Goal: Check status: Check status

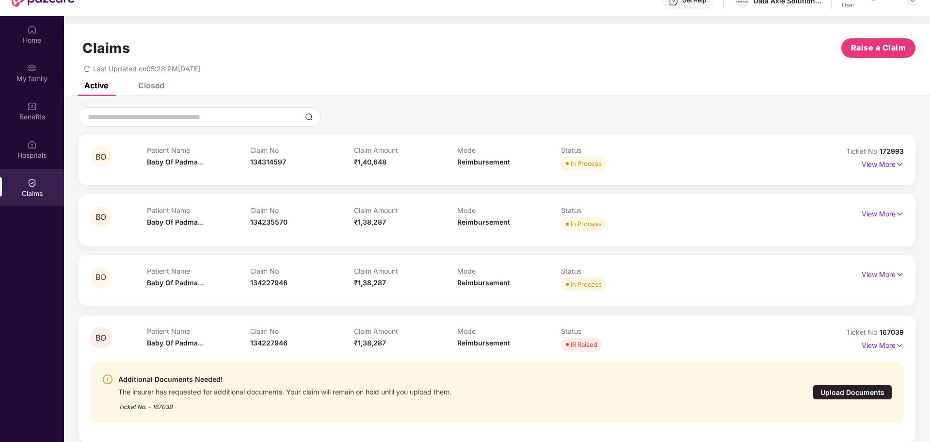
scroll to position [54, 0]
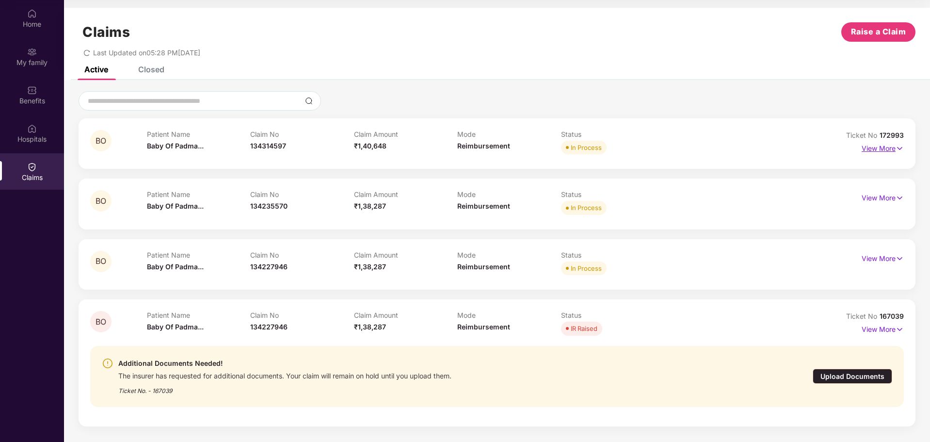
click at [899, 148] on img at bounding box center [900, 148] width 8 height 11
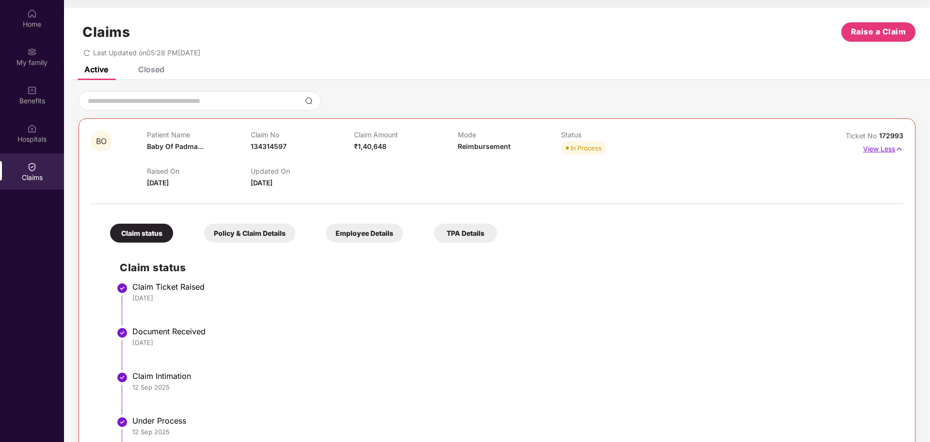
click at [898, 148] on img at bounding box center [899, 149] width 8 height 11
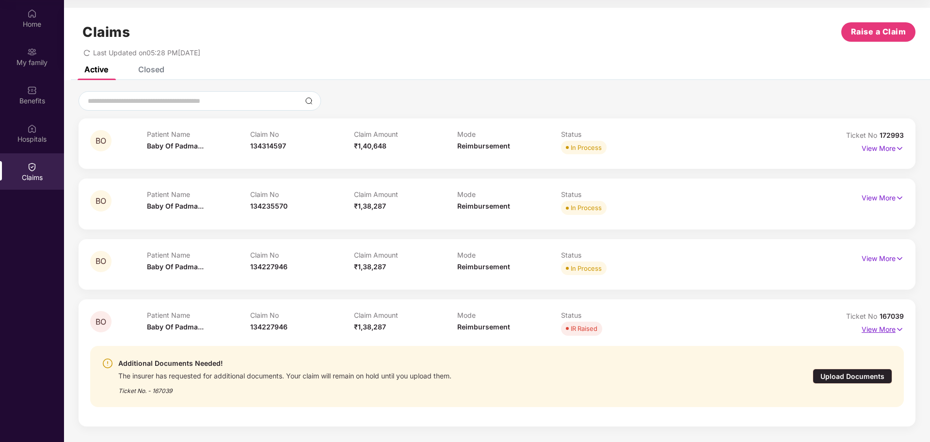
click at [901, 327] on img at bounding box center [900, 329] width 8 height 11
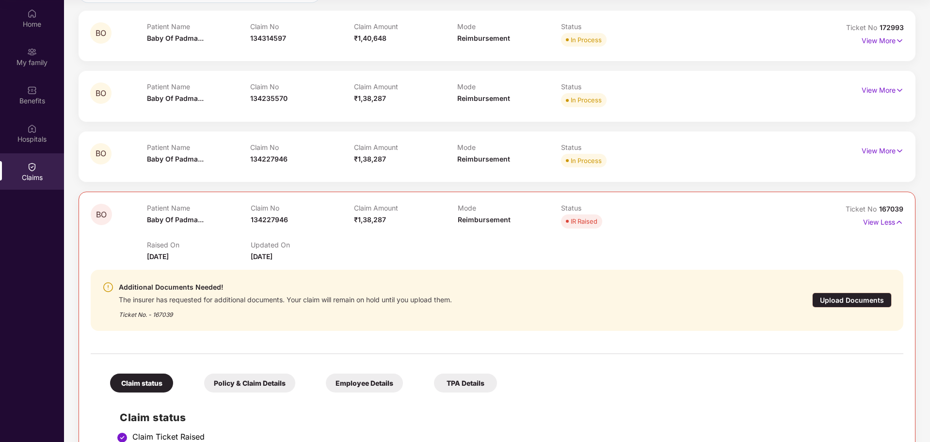
scroll to position [161, 0]
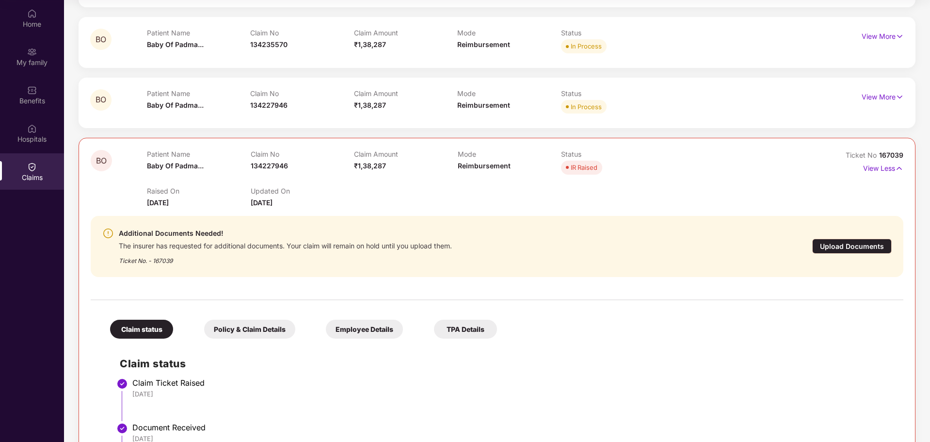
click at [813, 248] on div "Upload Documents" at bounding box center [852, 246] width 80 height 15
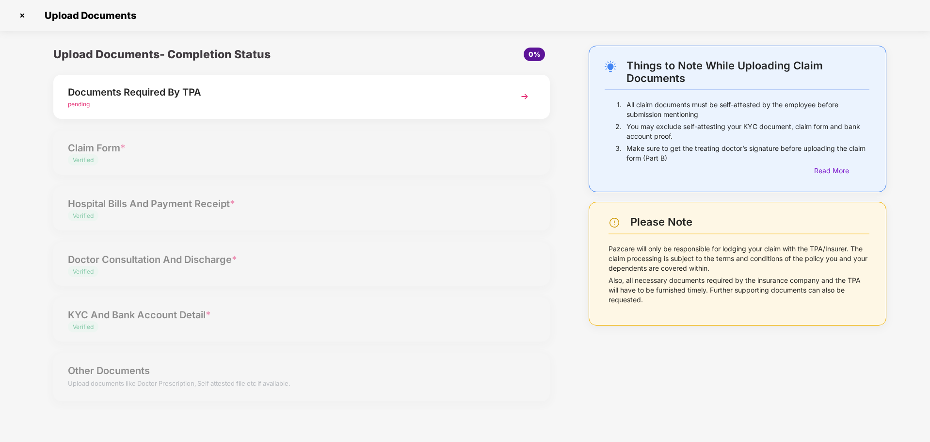
click at [276, 99] on div "Documents Required By TPA" at bounding box center [282, 92] width 428 height 16
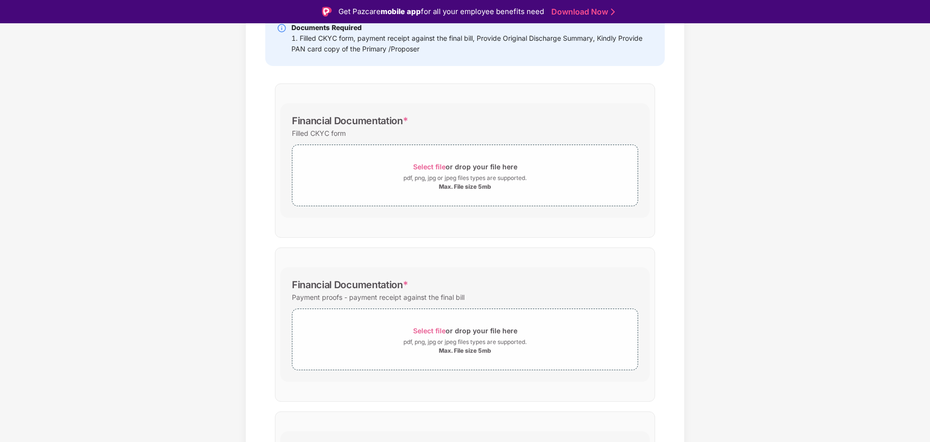
scroll to position [161, 0]
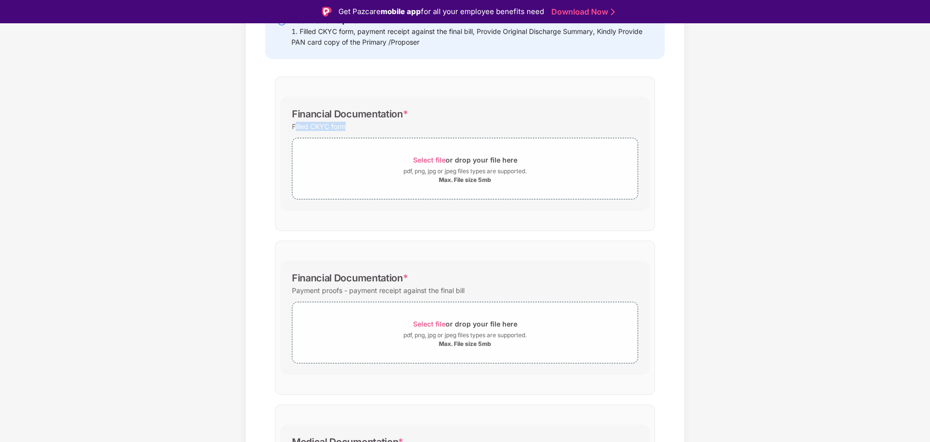
drag, startPoint x: 295, startPoint y: 128, endPoint x: 347, endPoint y: 128, distance: 51.9
click at [347, 128] on div "Filled CKYC form" at bounding box center [465, 126] width 346 height 13
click at [296, 124] on div "Filled CKYC form" at bounding box center [319, 126] width 54 height 13
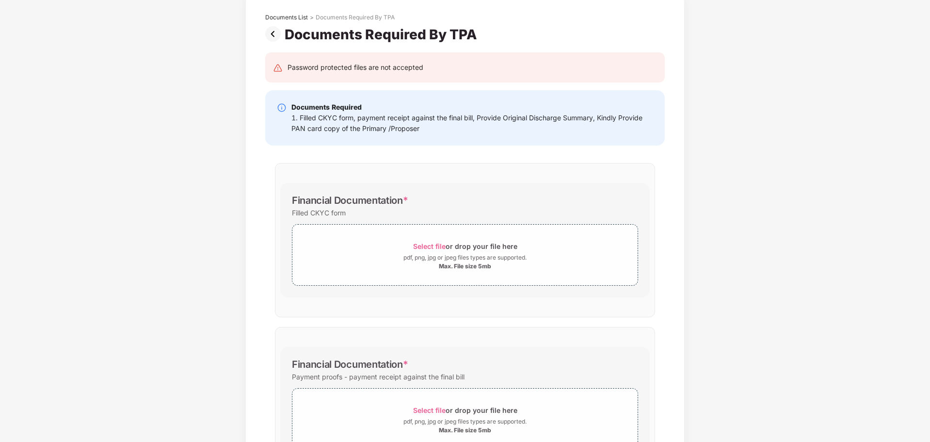
scroll to position [0, 0]
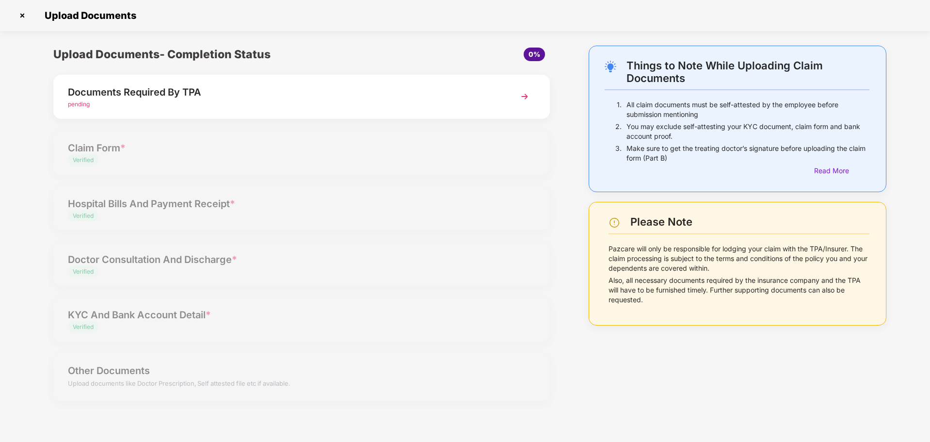
scroll to position [54, 0]
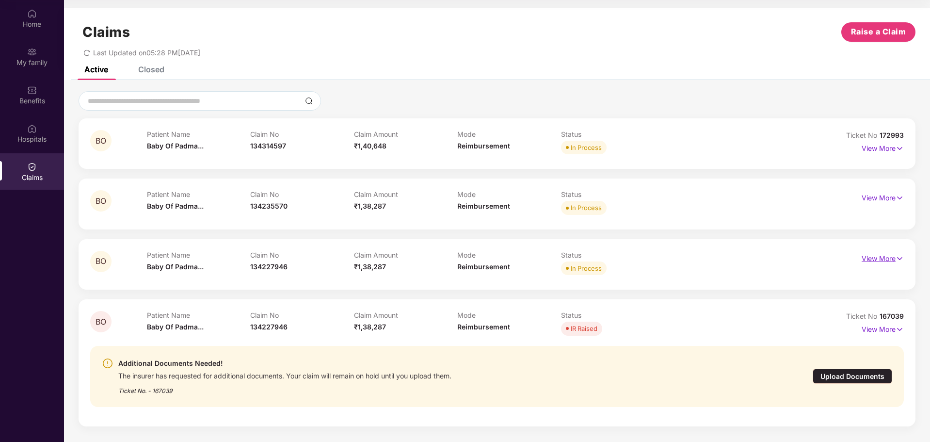
click at [899, 258] on img at bounding box center [900, 258] width 8 height 11
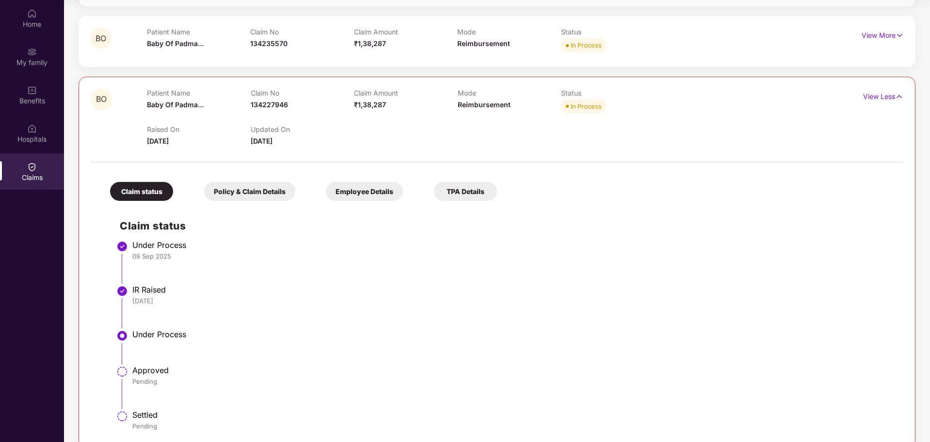
scroll to position [154, 0]
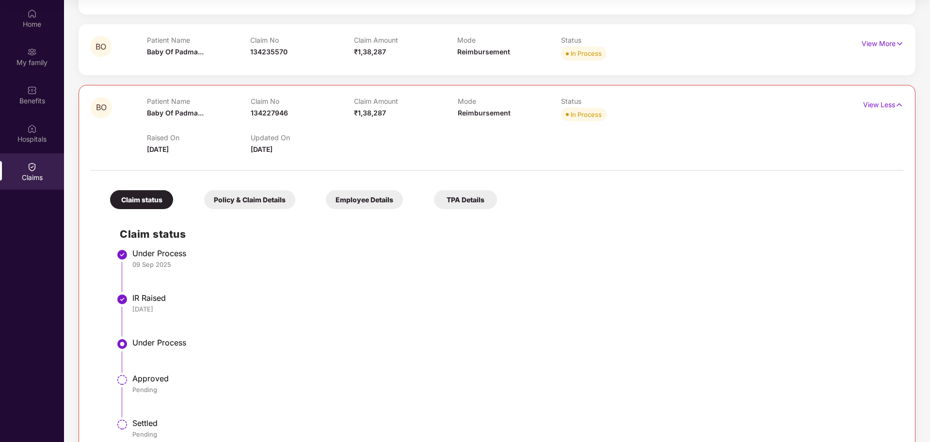
click at [577, 111] on div "In Process" at bounding box center [586, 115] width 31 height 10
click at [901, 106] on img at bounding box center [899, 104] width 8 height 11
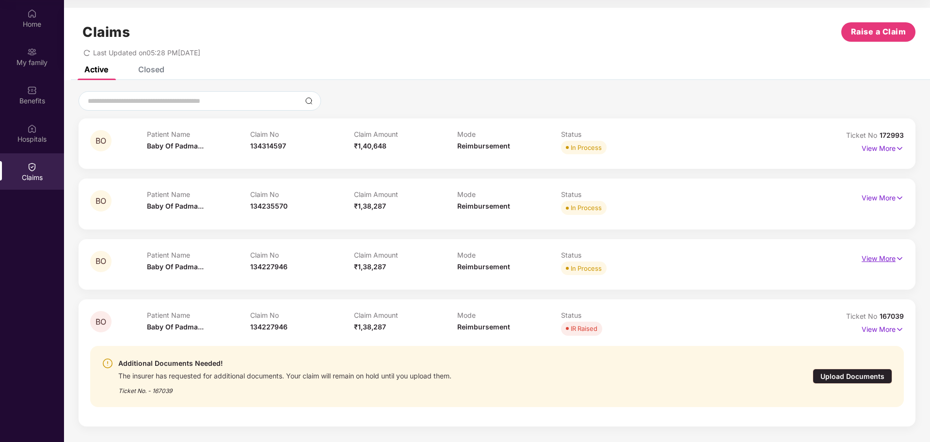
click at [897, 260] on img at bounding box center [900, 258] width 8 height 11
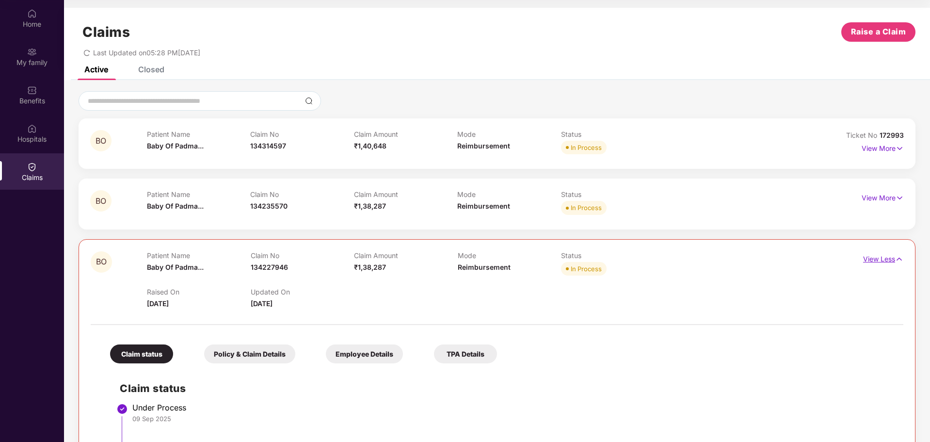
click at [897, 260] on img at bounding box center [899, 259] width 8 height 11
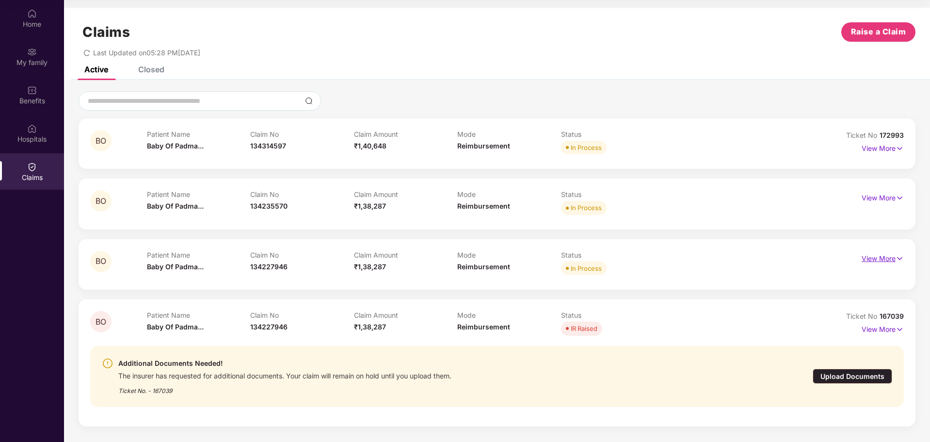
click at [896, 257] on img at bounding box center [900, 258] width 8 height 11
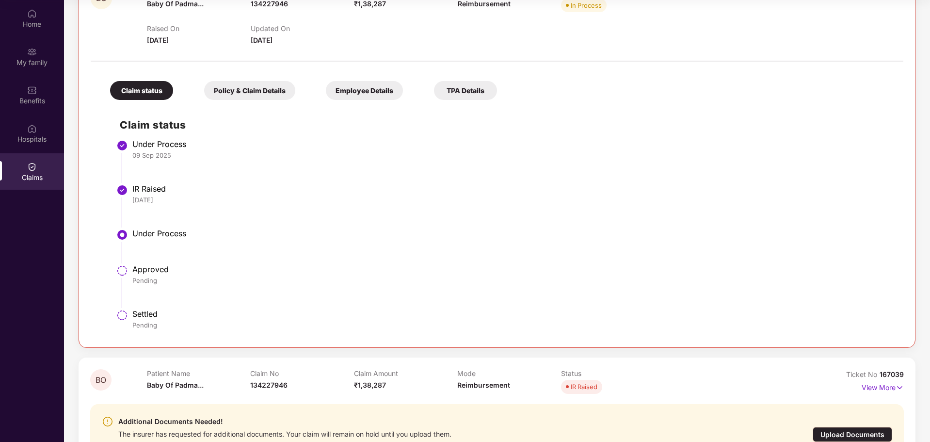
scroll to position [316, 0]
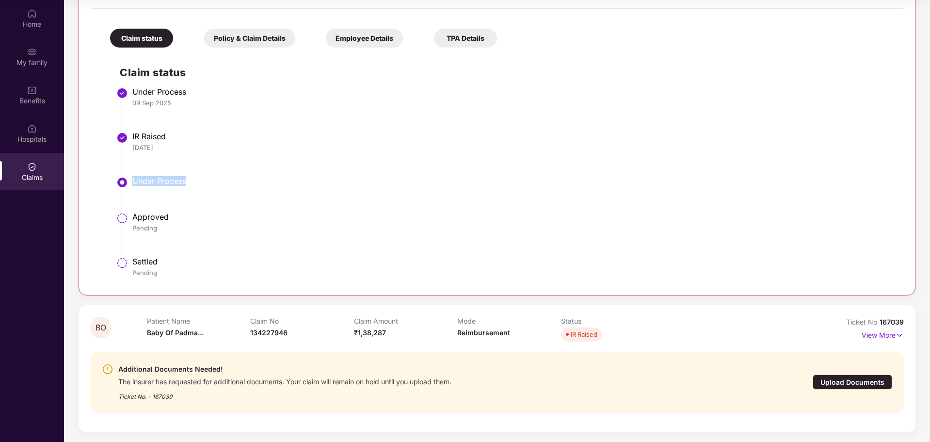
drag, startPoint x: 132, startPoint y: 181, endPoint x: 192, endPoint y: 182, distance: 59.6
click at [192, 182] on li "Under Process" at bounding box center [507, 197] width 774 height 36
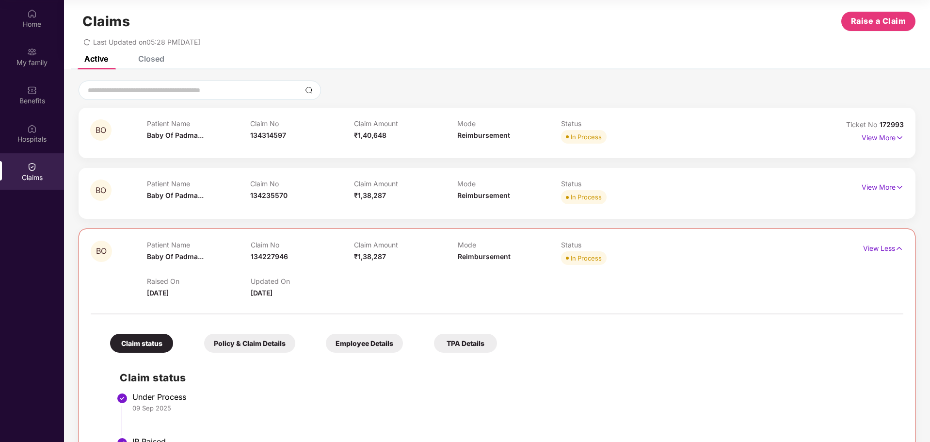
scroll to position [0, 0]
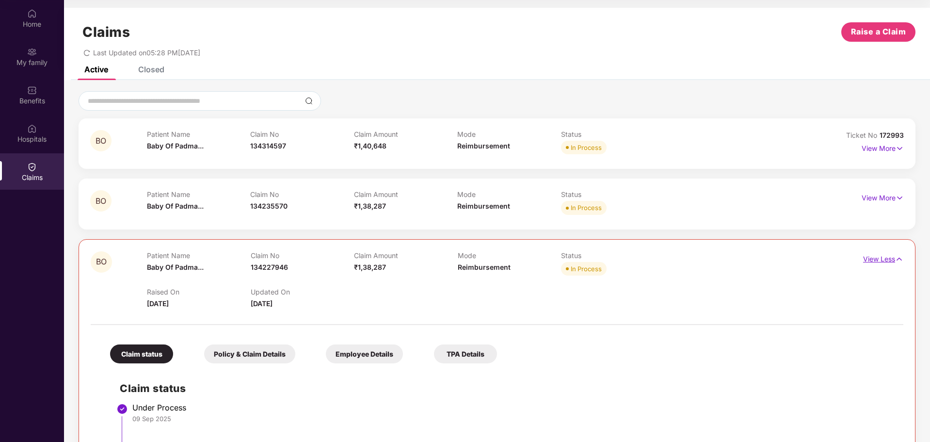
click at [895, 258] on img at bounding box center [899, 259] width 8 height 11
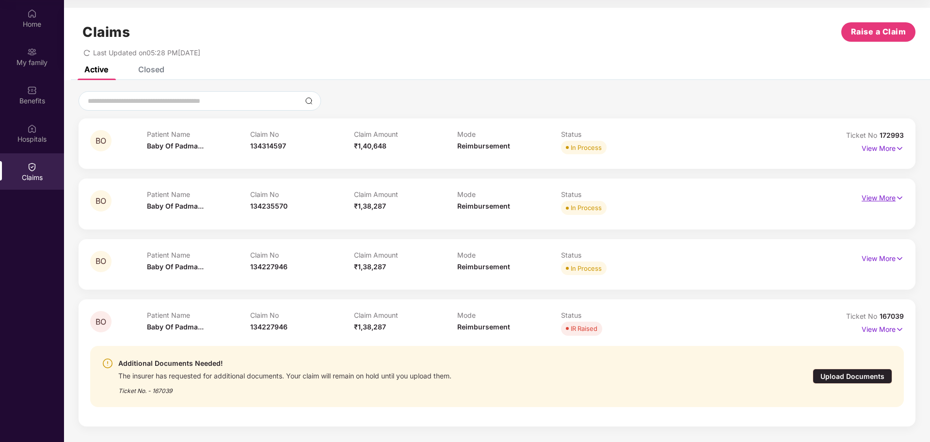
click at [896, 197] on img at bounding box center [900, 198] width 8 height 11
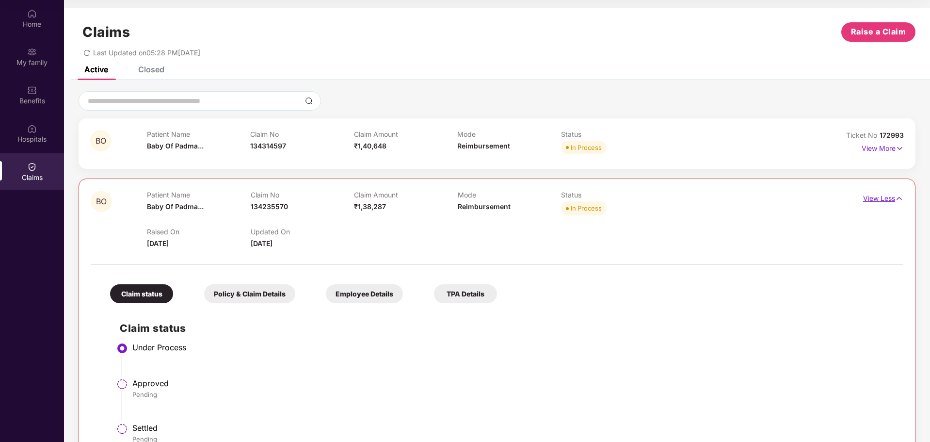
click at [890, 195] on p "View Less" at bounding box center [883, 197] width 40 height 13
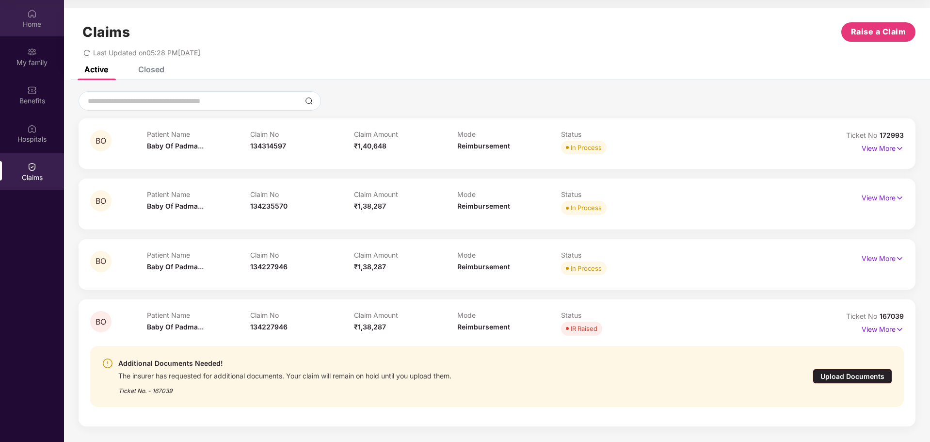
click at [31, 25] on div "Home" at bounding box center [32, 24] width 64 height 10
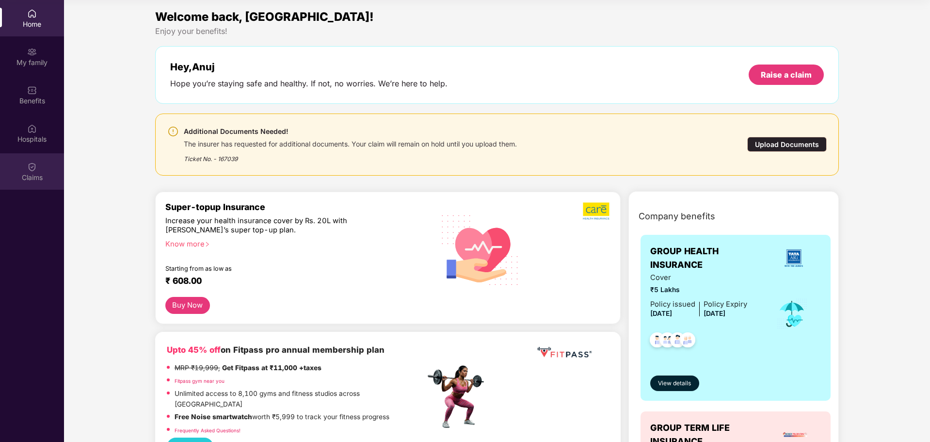
click at [33, 170] on img at bounding box center [32, 167] width 10 height 10
